Goal: Navigation & Orientation: Find specific page/section

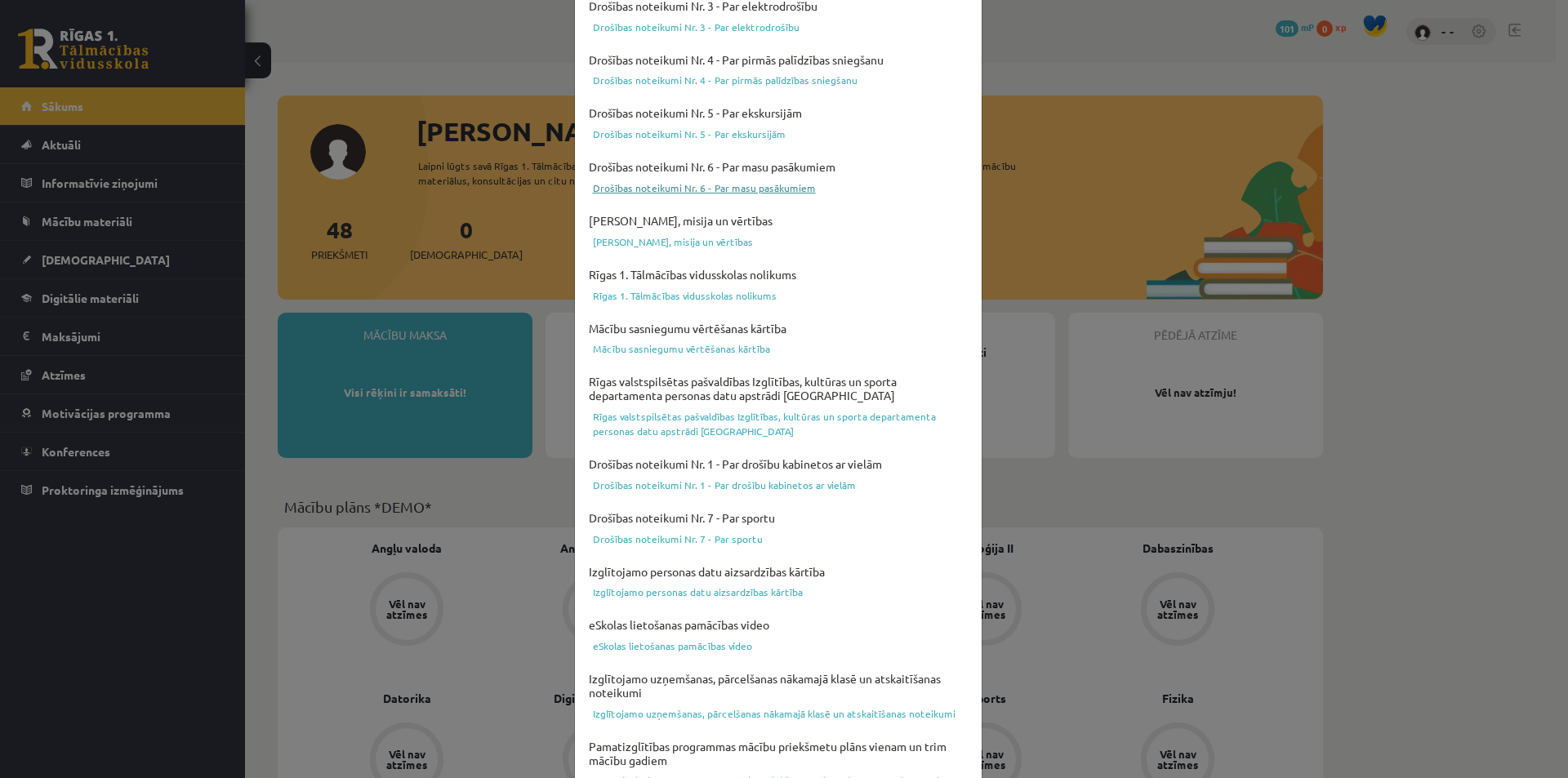
scroll to position [398, 0]
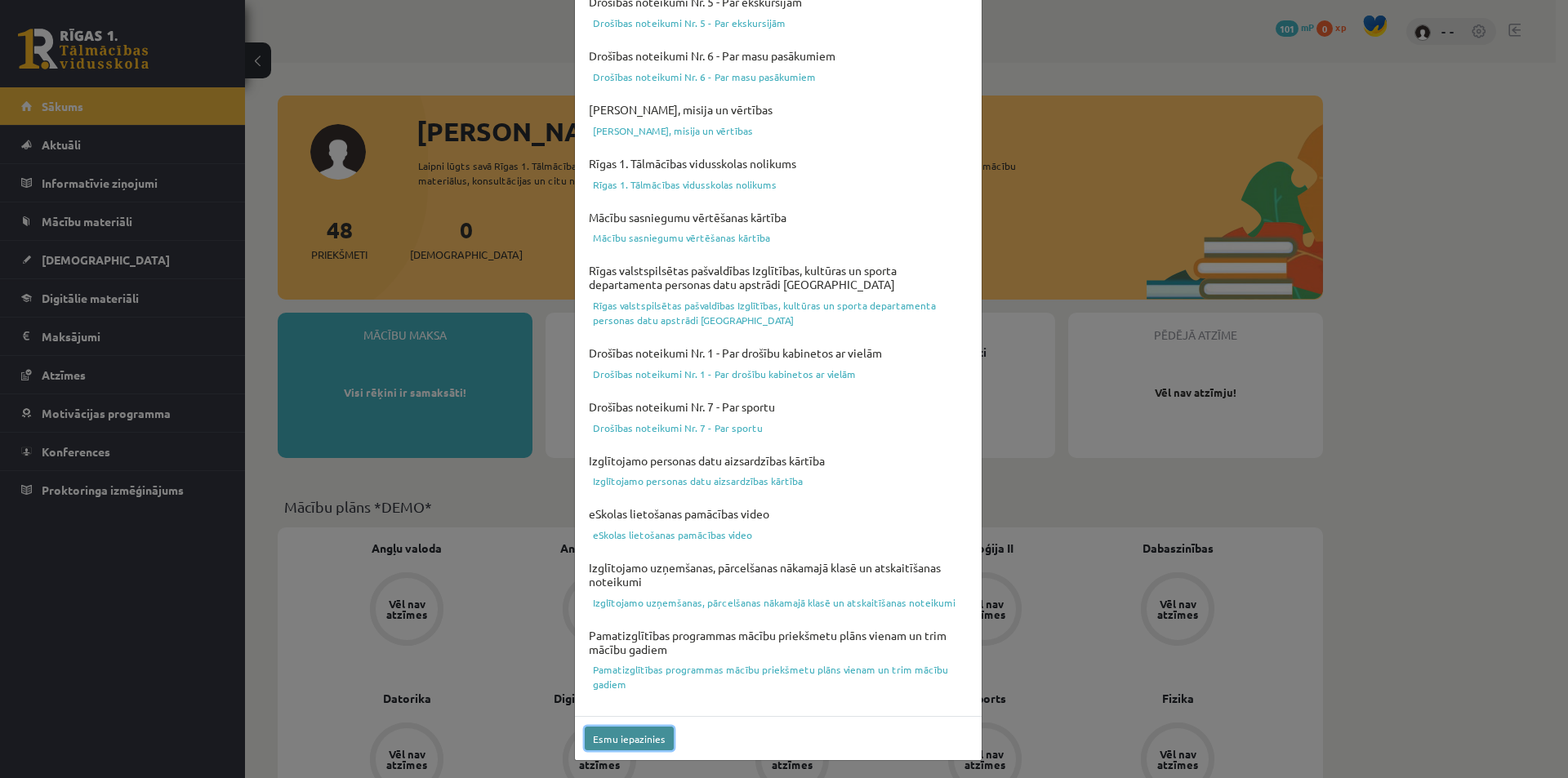
click at [638, 738] on button "Esmu iepazinies" at bounding box center [630, 739] width 89 height 24
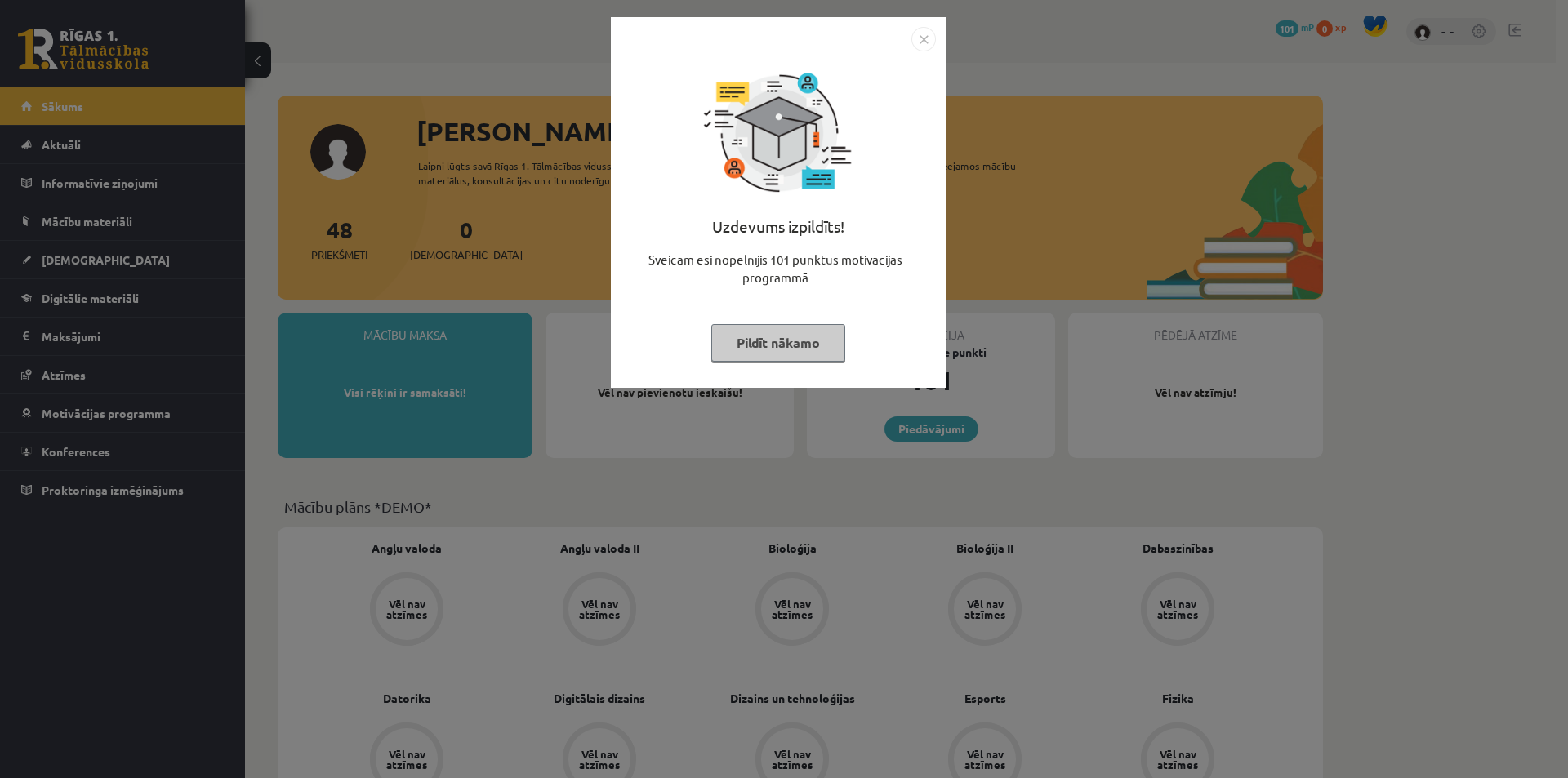
click at [929, 41] on img "Close" at bounding box center [923, 39] width 25 height 25
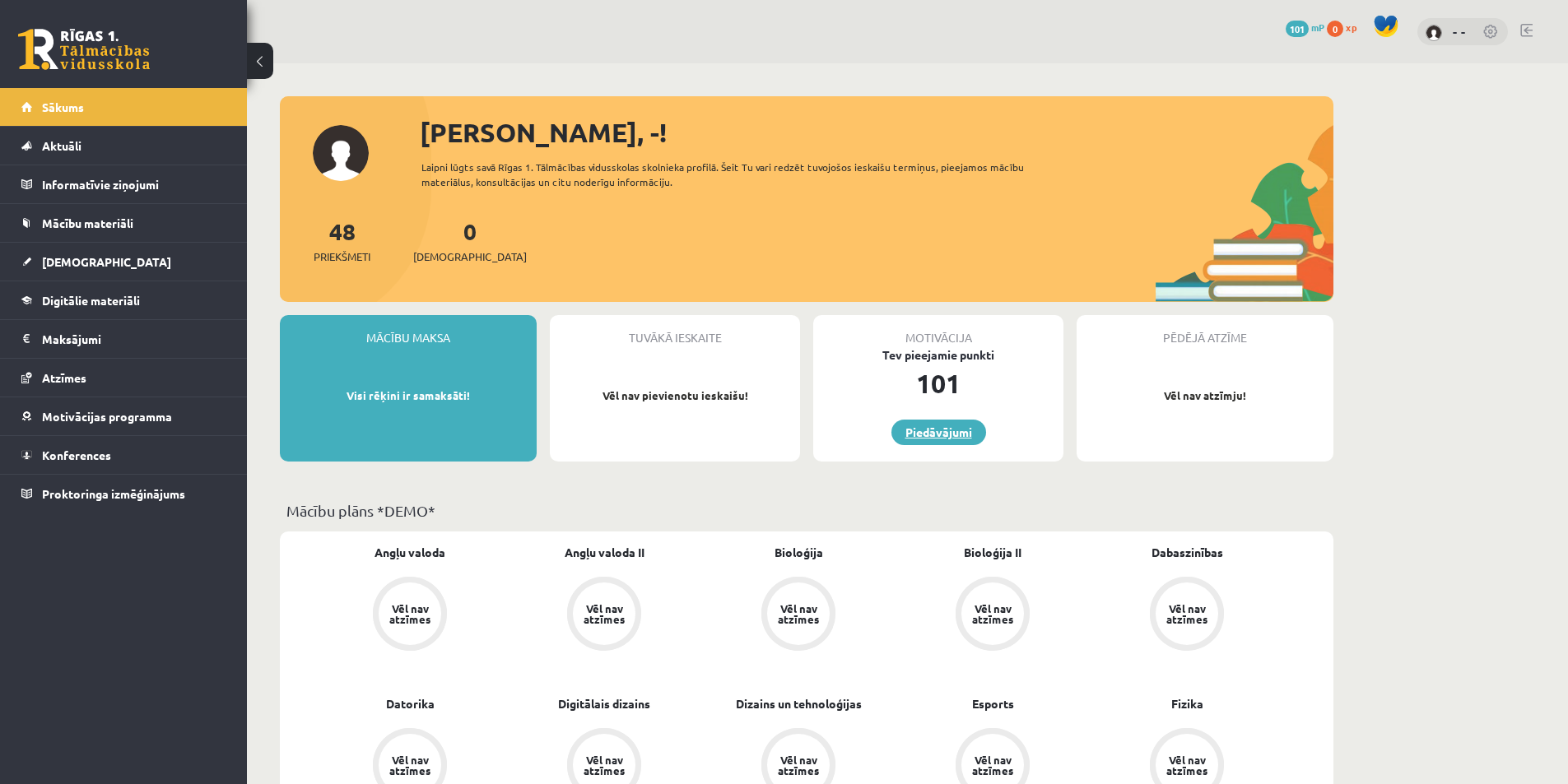
click at [965, 432] on link "Piedāvājumi" at bounding box center [939, 432] width 95 height 26
